Goal: Transaction & Acquisition: Purchase product/service

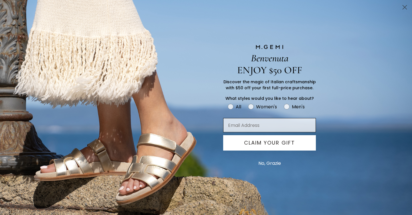
click at [252, 127] on input "Email Address" at bounding box center [269, 125] width 93 height 14
type input "shrivijay@gmail.com"
click at [263, 142] on button "CLAIM YOUR GIFT" at bounding box center [269, 142] width 93 height 15
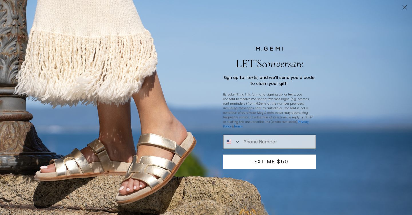
click at [268, 141] on input "Phone Number" at bounding box center [277, 142] width 75 height 14
type input "1-602-758-5599"
click at [271, 163] on button "TEXT ME $50" at bounding box center [269, 162] width 93 height 14
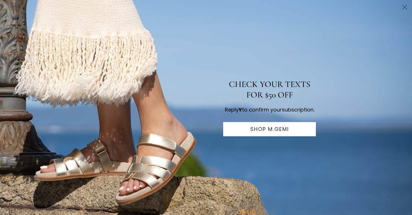
click at [404, 7] on icon "Close dialog" at bounding box center [404, 7] width 4 height 4
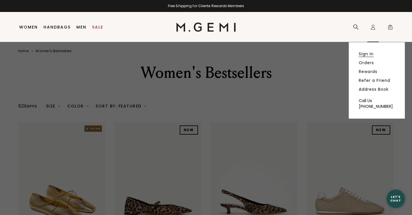
click at [366, 54] on link "Sign In" at bounding box center [365, 53] width 15 height 5
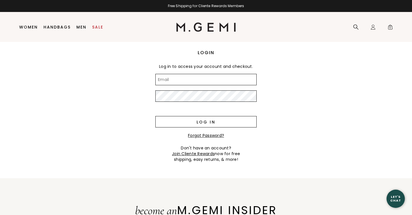
type input "shrivijay@gmail.com"
click at [211, 123] on input "Log in" at bounding box center [205, 121] width 101 height 11
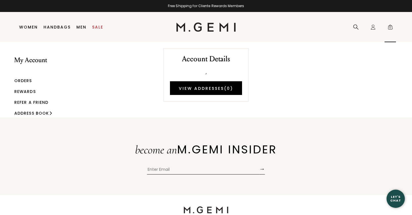
click at [391, 29] on span "0" at bounding box center [390, 28] width 6 height 6
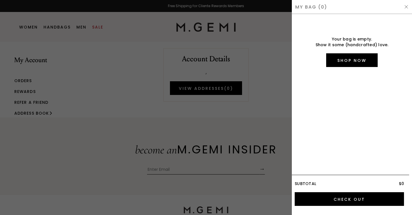
click at [261, 115] on div at bounding box center [206, 107] width 412 height 215
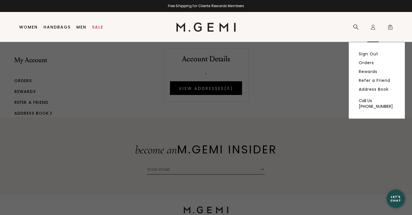
click at [373, 26] on icon at bounding box center [373, 26] width 2 height 2
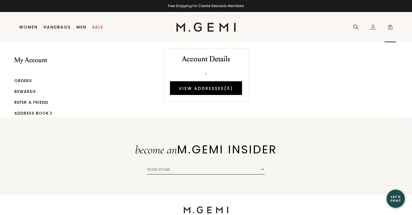
click at [388, 28] on span "0" at bounding box center [390, 28] width 6 height 6
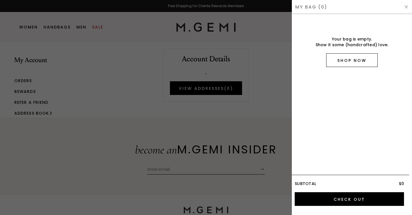
click at [337, 61] on link "Shop Now" at bounding box center [351, 60] width 51 height 14
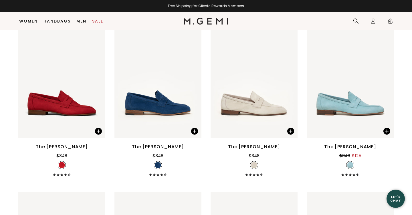
scroll to position [1113, 0]
click at [248, 109] on img at bounding box center [253, 81] width 87 height 116
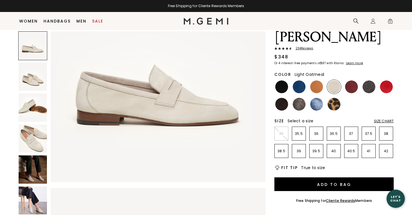
scroll to position [36, 0]
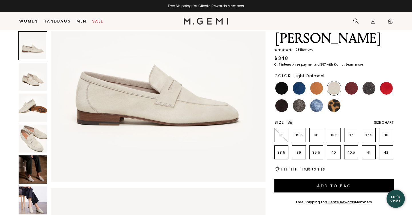
click at [385, 133] on p "38" at bounding box center [385, 135] width 13 height 5
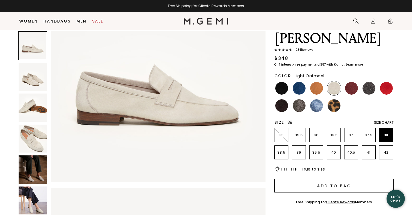
click at [328, 179] on button "Add to Bag" at bounding box center [333, 186] width 119 height 14
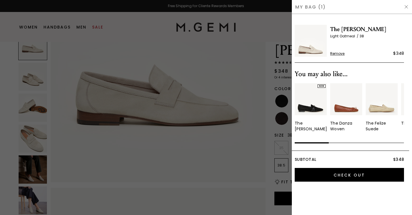
click at [248, 173] on div at bounding box center [206, 107] width 412 height 215
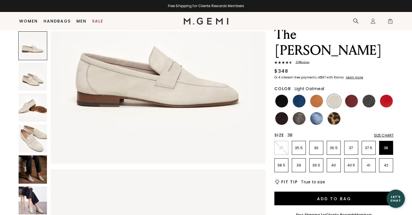
scroll to position [89, 0]
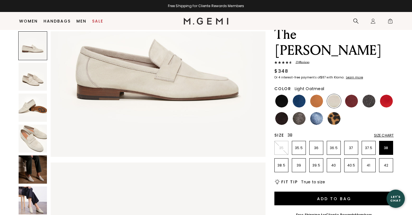
click at [33, 149] on img at bounding box center [33, 139] width 28 height 28
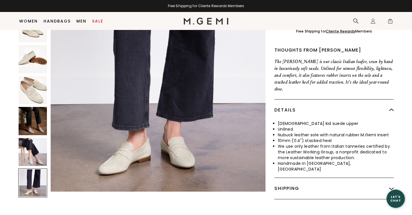
scroll to position [209, 0]
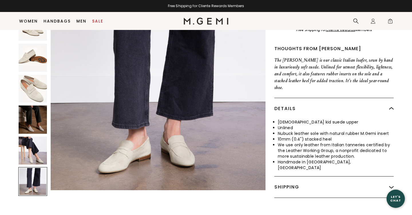
click at [33, 167] on div at bounding box center [32, 181] width 29 height 29
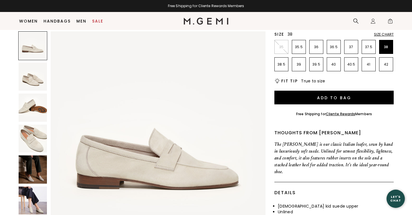
scroll to position [0, 0]
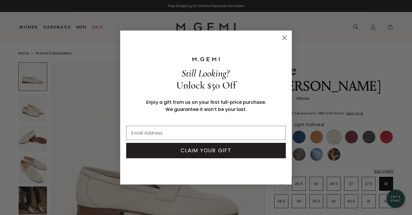
click at [285, 37] on icon "Close dialog" at bounding box center [284, 38] width 4 height 4
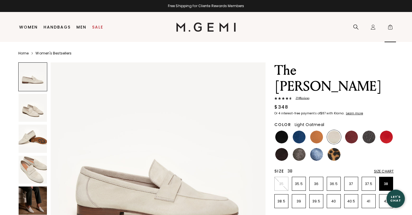
click at [391, 28] on span "1" at bounding box center [390, 28] width 6 height 6
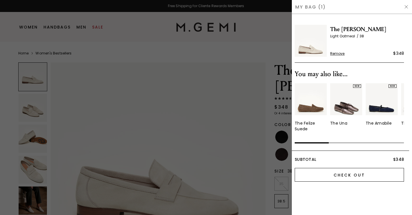
click at [348, 175] on input "Check Out" at bounding box center [348, 175] width 109 height 14
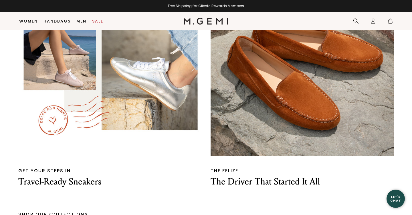
scroll to position [1054, 0]
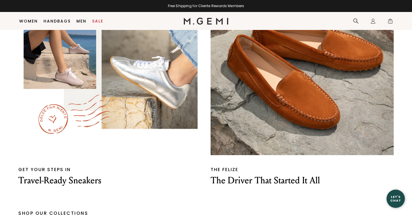
click at [296, 121] on img at bounding box center [301, 64] width 183 height 183
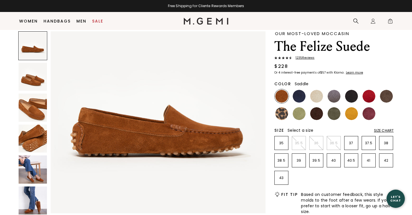
scroll to position [19, 0]
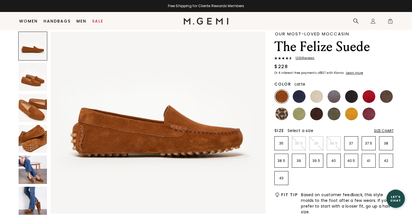
click at [318, 94] on img at bounding box center [316, 96] width 13 height 13
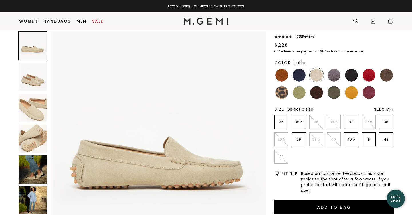
scroll to position [41, 0]
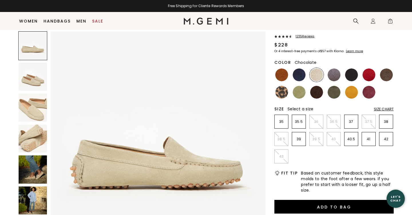
click at [319, 95] on img at bounding box center [316, 92] width 13 height 13
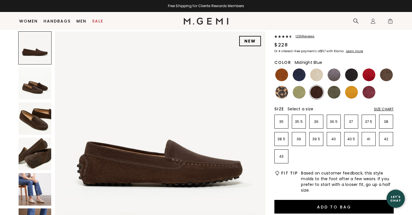
click at [302, 80] on img at bounding box center [298, 75] width 13 height 13
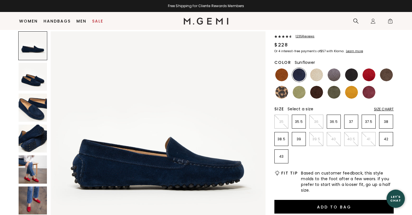
click at [352, 92] on img at bounding box center [351, 92] width 13 height 13
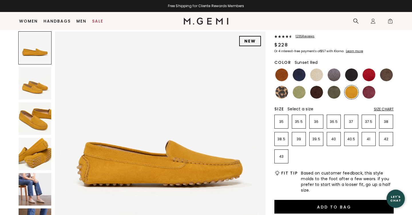
click at [370, 76] on img at bounding box center [368, 75] width 13 height 13
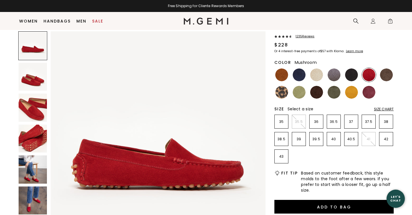
click at [383, 77] on img at bounding box center [386, 75] width 13 height 13
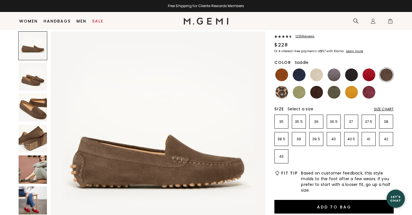
click at [281, 75] on img at bounding box center [281, 75] width 13 height 13
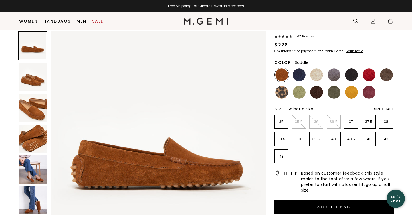
click at [355, 38] on div "1235 Review s" at bounding box center [333, 37] width 119 height 5
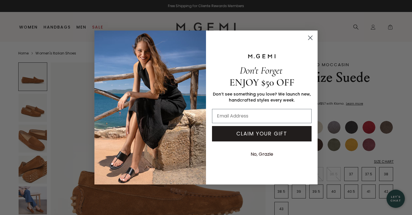
click at [231, 165] on div "Don't Forget ENJOY $50 OFF Don’t see something you love? We launch new, handcra…" at bounding box center [259, 107] width 107 height 143
click at [309, 37] on circle "Close dialog" at bounding box center [309, 37] width 9 height 9
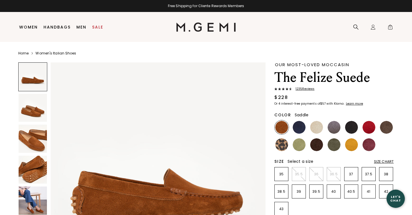
scroll to position [0, 0]
